Goal: Information Seeking & Learning: Learn about a topic

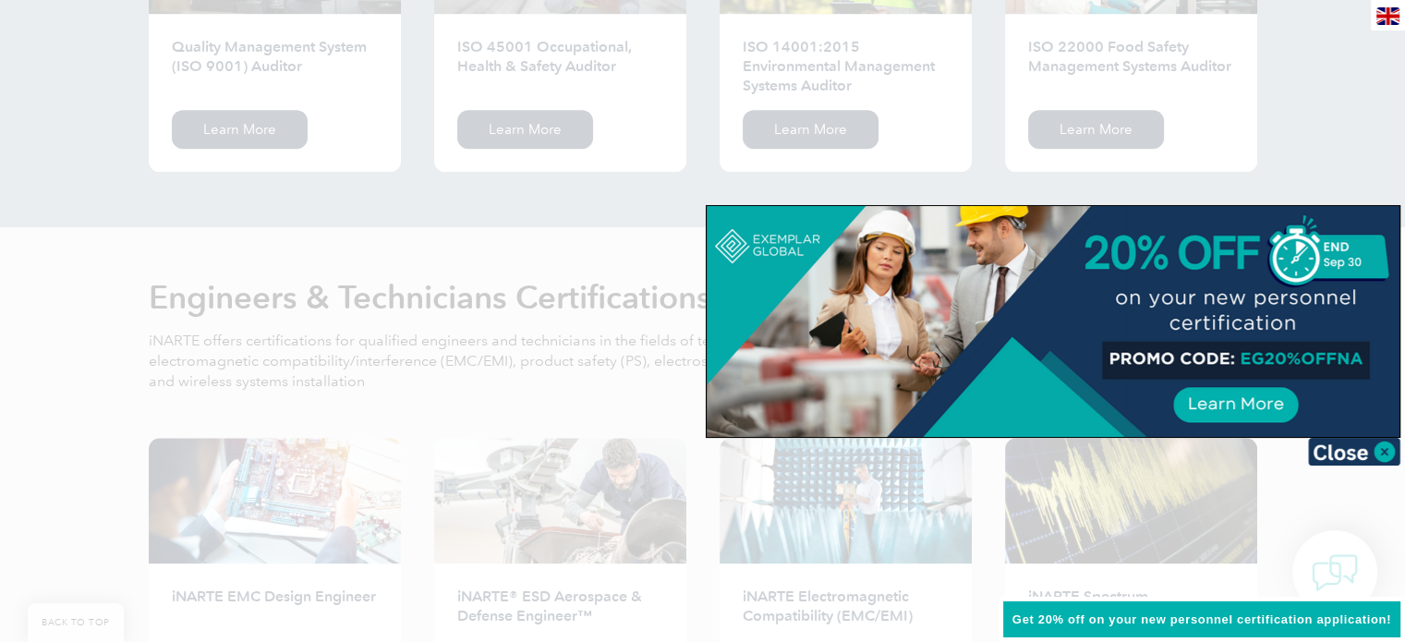
scroll to position [2127, 0]
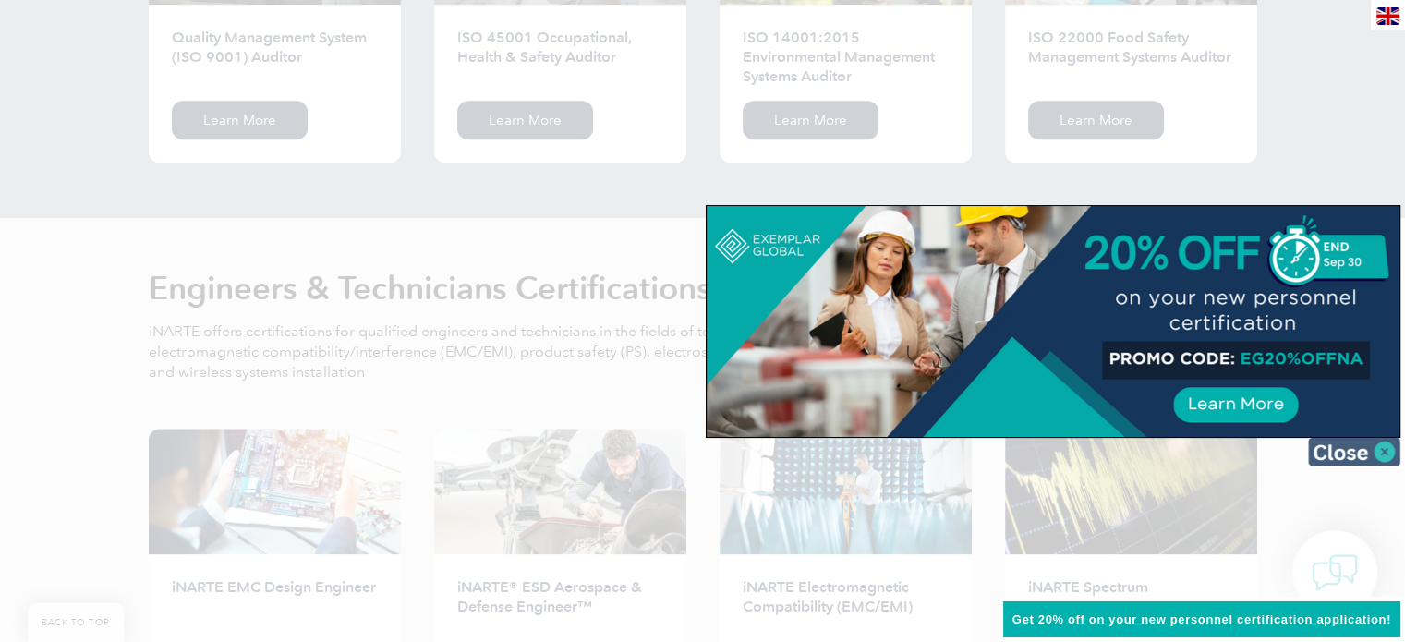
click at [1338, 442] on img at bounding box center [1354, 452] width 92 height 28
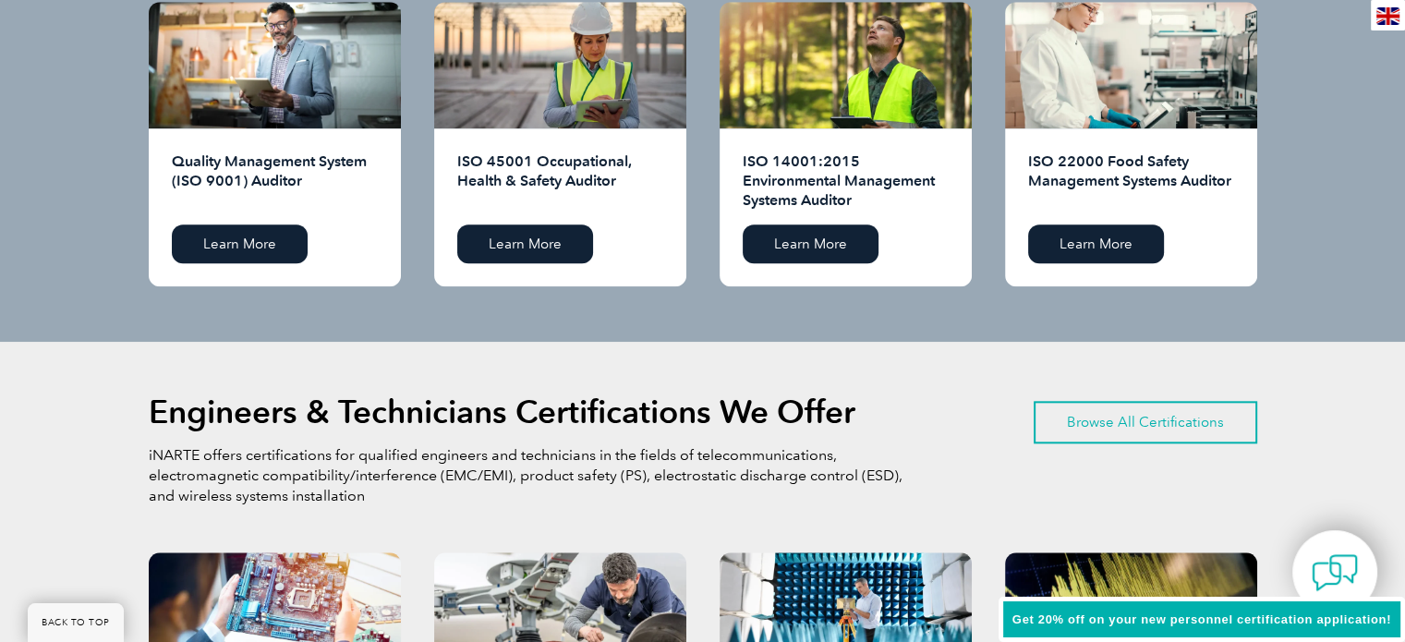
scroll to position [1837, 0]
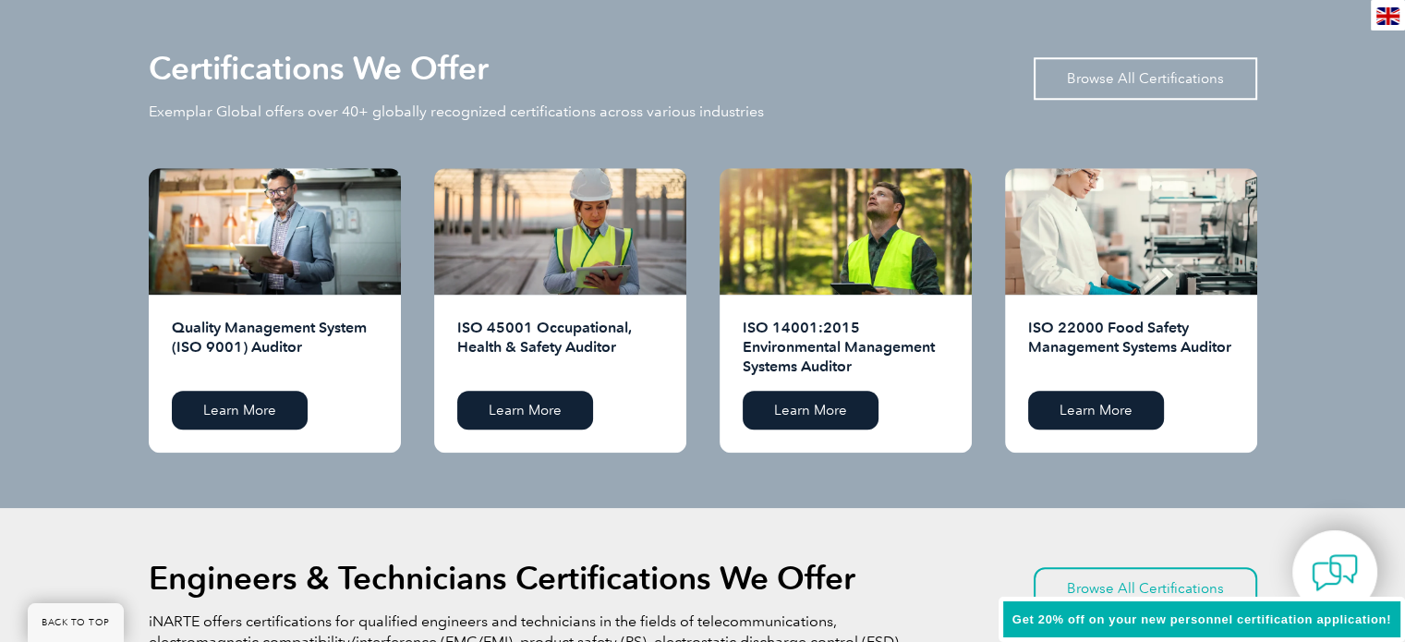
click at [1157, 69] on link "Browse All Certifications" at bounding box center [1146, 78] width 224 height 43
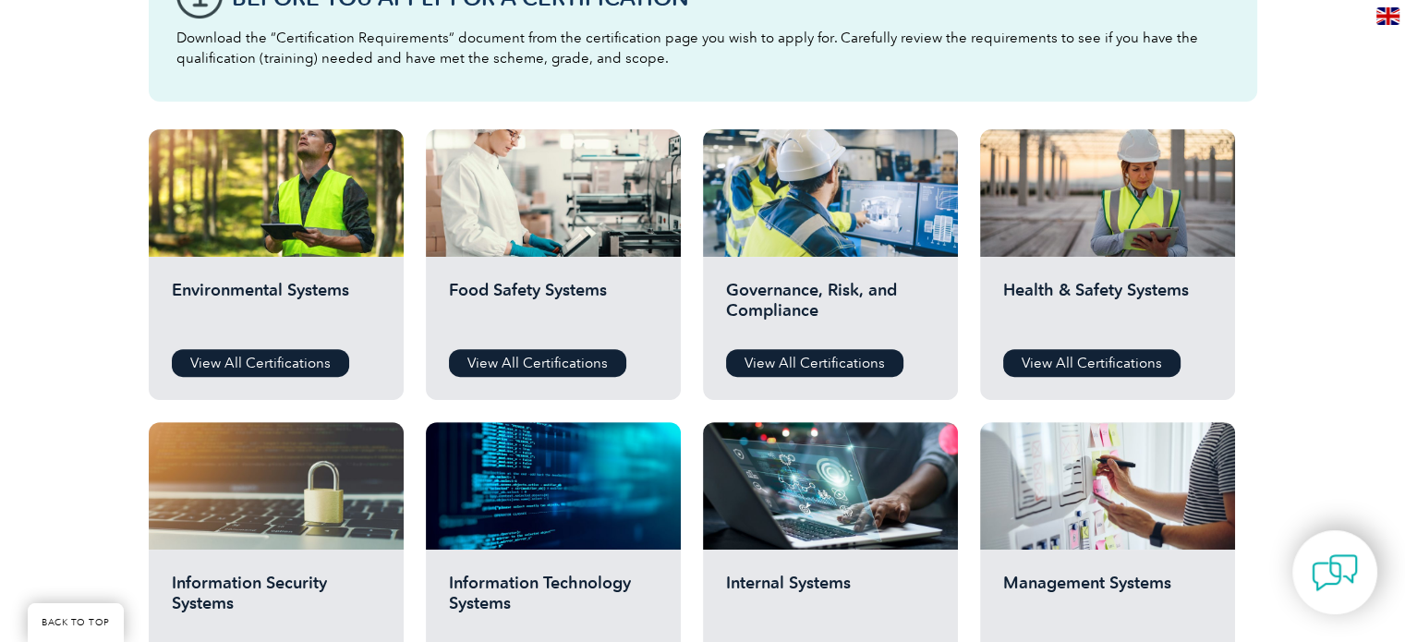
scroll to position [572, 0]
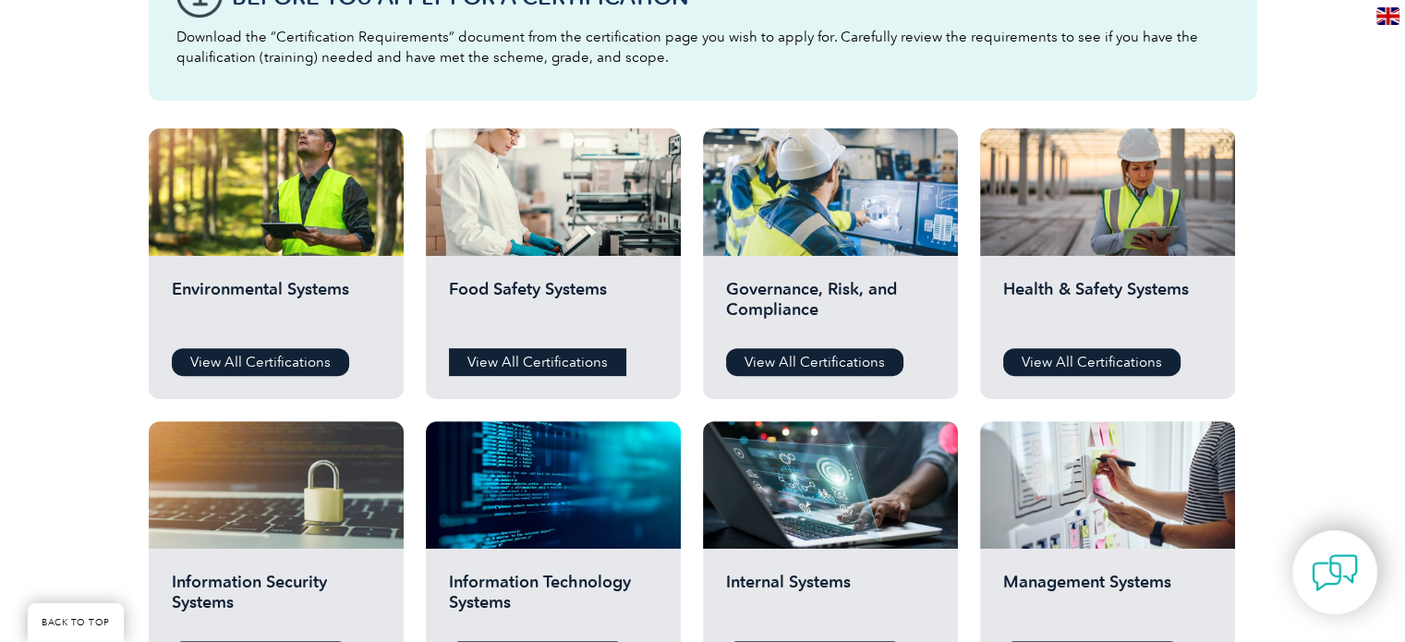
click at [564, 362] on link "View All Certifications" at bounding box center [537, 362] width 177 height 28
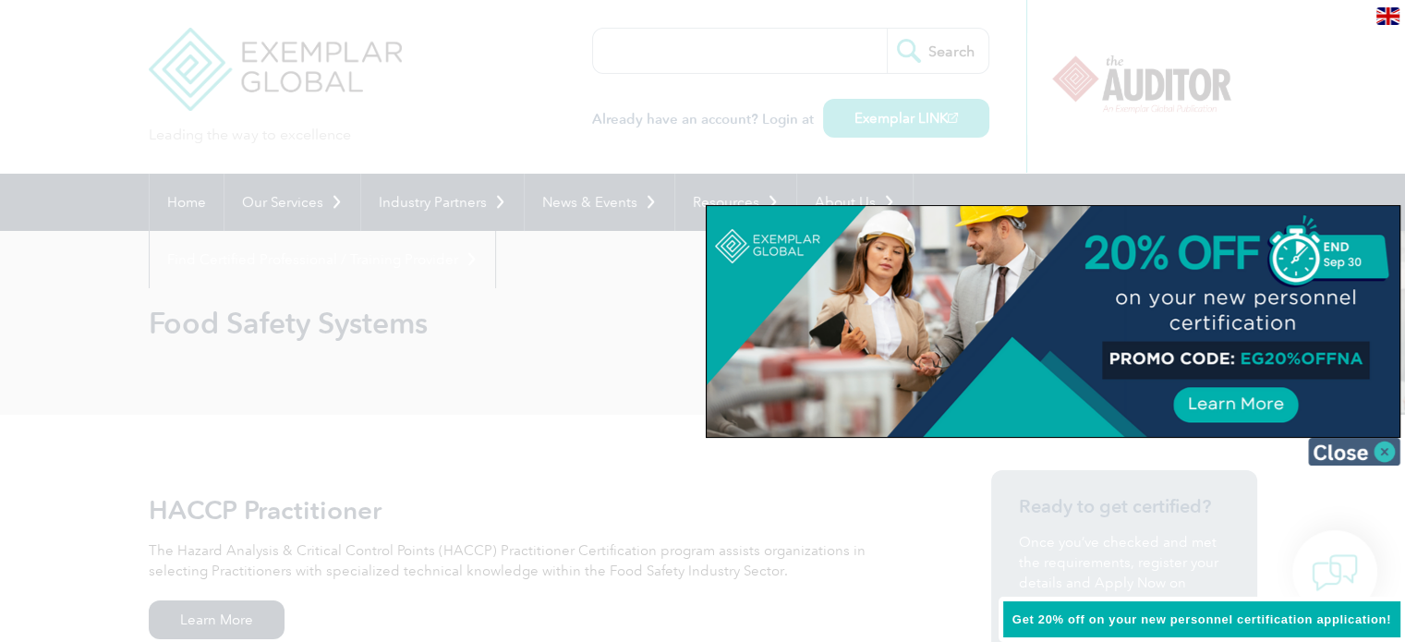
click at [1336, 444] on img at bounding box center [1354, 452] width 92 height 28
